Goal: Browse casually

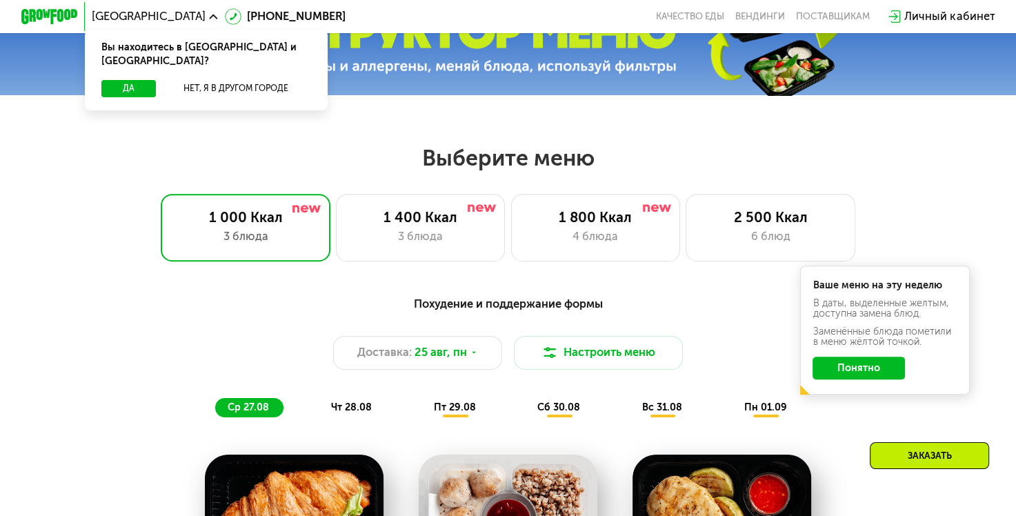
scroll to position [473, 0]
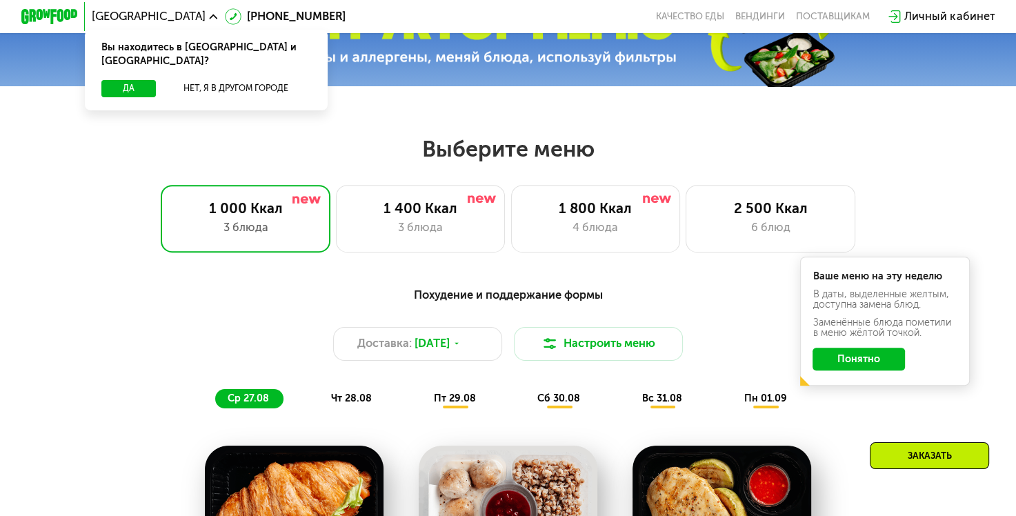
scroll to position [476, 0]
